Goal: Task Accomplishment & Management: Manage account settings

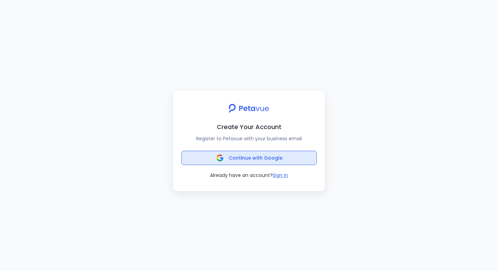
click at [287, 161] on button "Continue with Google" at bounding box center [249, 158] width 136 height 14
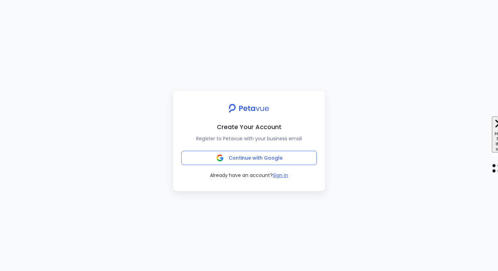
click at [276, 174] on button "Sign in" at bounding box center [280, 175] width 15 height 7
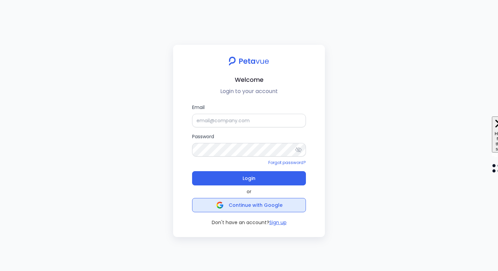
click at [238, 210] on button "Continue with Google" at bounding box center [249, 205] width 114 height 14
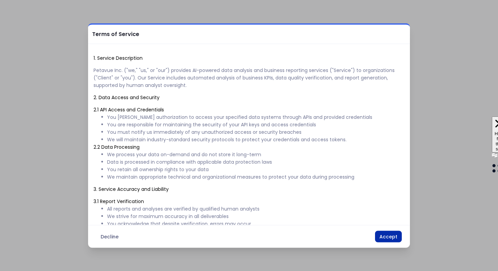
click at [397, 237] on button "Accept" at bounding box center [388, 237] width 27 height 12
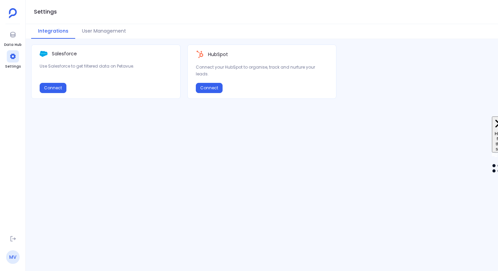
click at [11, 254] on link "MV" at bounding box center [13, 257] width 14 height 14
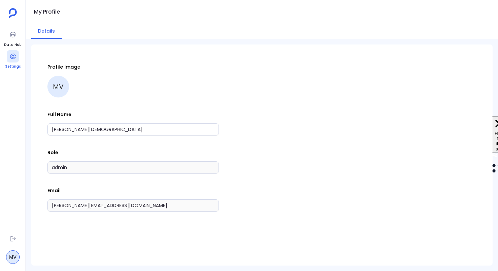
click at [7, 59] on div at bounding box center [13, 56] width 12 height 12
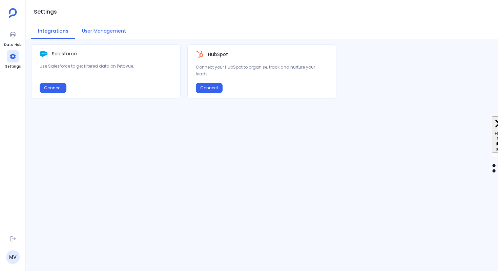
click at [119, 37] on button "User Management" at bounding box center [104, 31] width 58 height 15
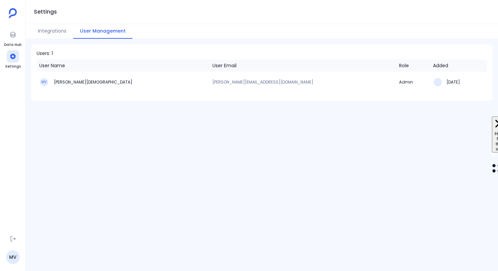
click at [397, 79] on td "Admin" at bounding box center [414, 82] width 34 height 21
click at [434, 81] on div at bounding box center [438, 82] width 8 height 8
click at [54, 67] on div "User Name" at bounding box center [52, 65] width 26 height 7
click at [55, 30] on button "Integrations" at bounding box center [52, 31] width 42 height 15
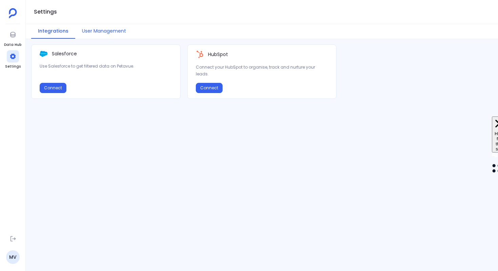
click at [114, 31] on button "User Management" at bounding box center [104, 31] width 58 height 15
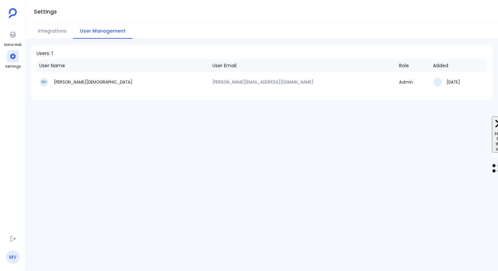
click at [13, 258] on link "MV" at bounding box center [13, 257] width 14 height 14
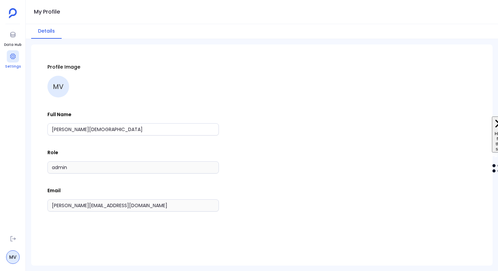
click at [15, 59] on icon at bounding box center [12, 56] width 7 height 7
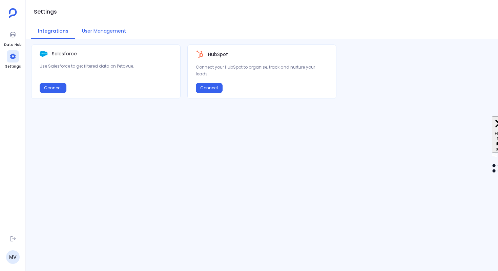
click at [109, 29] on button "User Management" at bounding box center [104, 31] width 58 height 15
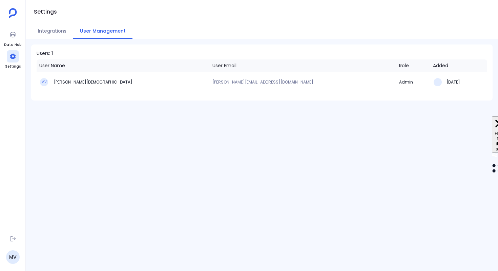
click at [70, 64] on div "User Name" at bounding box center [123, 65] width 168 height 7
click at [246, 62] on th "User Email" at bounding box center [303, 65] width 187 height 12
click at [11, 39] on div at bounding box center [13, 34] width 12 height 12
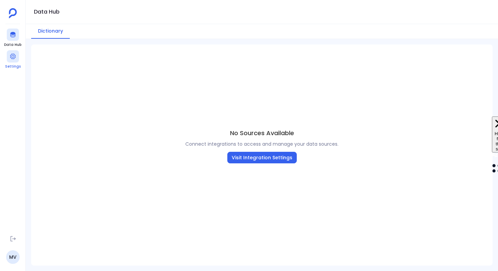
click at [15, 54] on icon at bounding box center [12, 56] width 7 height 7
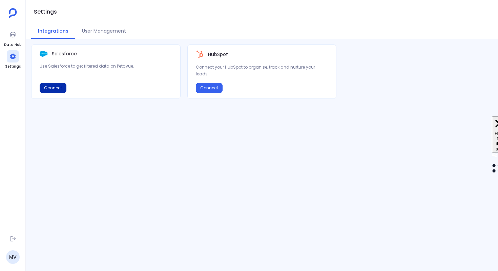
click at [58, 83] on button "Connect" at bounding box center [53, 88] width 27 height 10
